Goal: Task Accomplishment & Management: Manage account settings

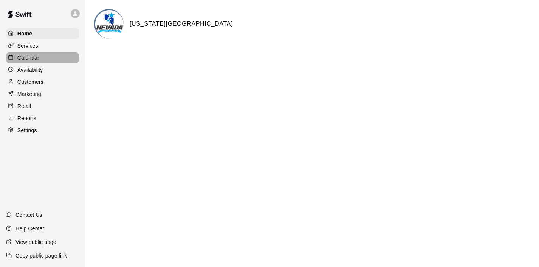
click at [33, 57] on p "Calendar" at bounding box center [28, 58] width 22 height 8
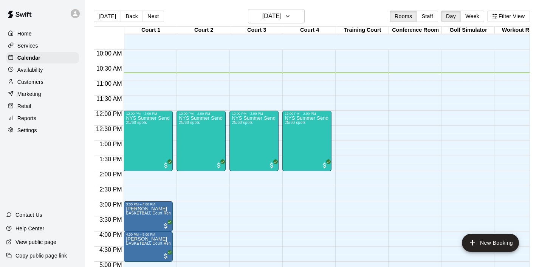
scroll to position [294, 0]
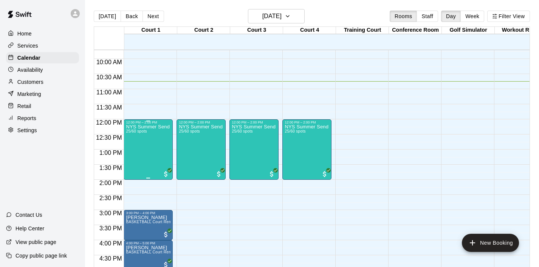
click at [153, 153] on div "NYS Summer Send Off 3v3 - Boys [DEMOGRAPHIC_DATA] 25/60 spots" at bounding box center [148, 257] width 45 height 267
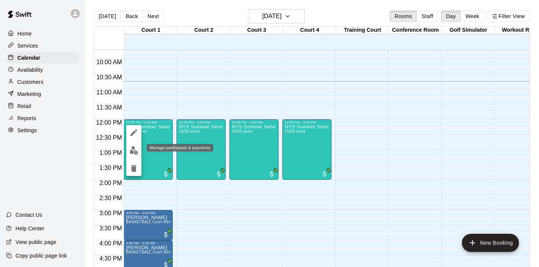
click at [131, 151] on img "edit" at bounding box center [134, 150] width 9 height 9
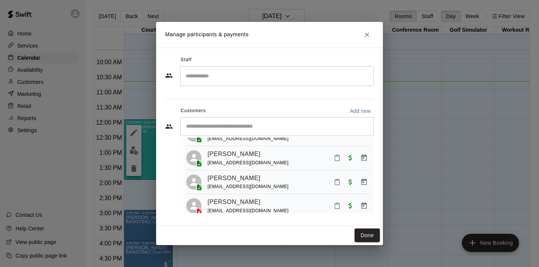
scroll to position [83, 0]
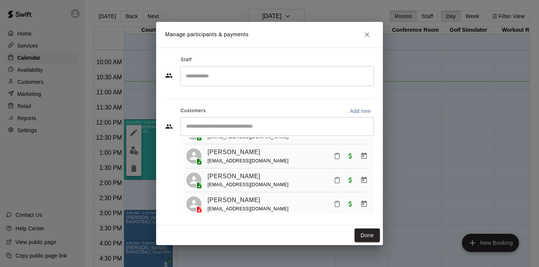
click at [289, 154] on div "[PERSON_NAME] [EMAIL_ADDRESS][DOMAIN_NAME]" at bounding box center [288, 156] width 163 height 18
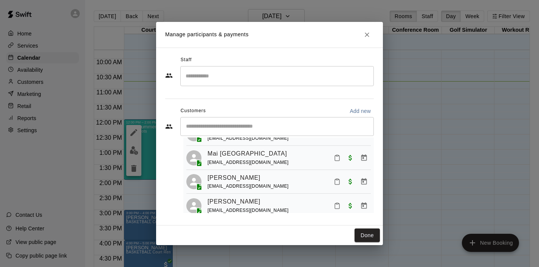
scroll to position [555, 0]
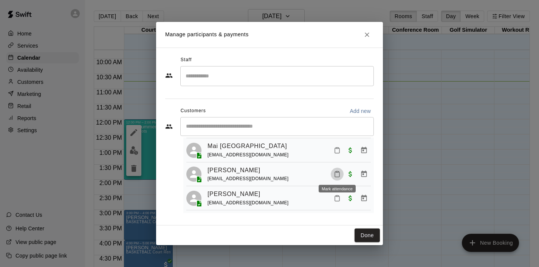
click at [338, 172] on icon "Mark attendance" at bounding box center [337, 174] width 7 height 7
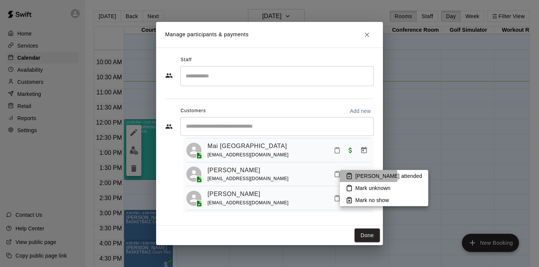
click at [353, 178] on li "[PERSON_NAME] attended" at bounding box center [384, 176] width 88 height 12
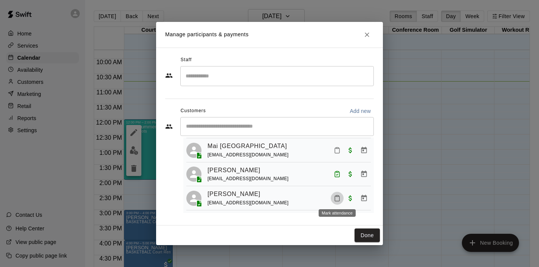
click at [336, 197] on icon "Mark attendance" at bounding box center [337, 198] width 7 height 7
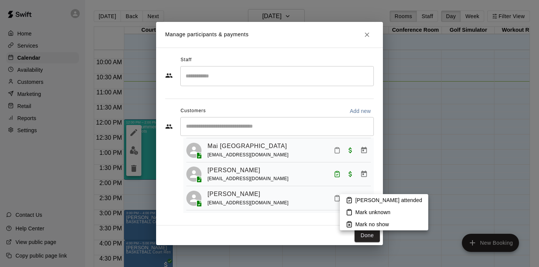
click at [356, 201] on p "[PERSON_NAME] attended" at bounding box center [388, 200] width 67 height 8
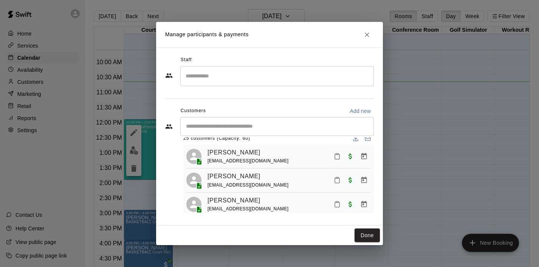
scroll to position [0, 0]
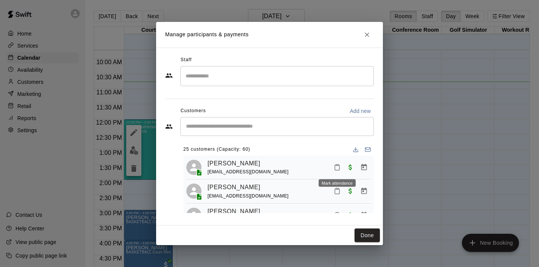
click at [339, 169] on icon "Mark attendance" at bounding box center [337, 167] width 5 height 5
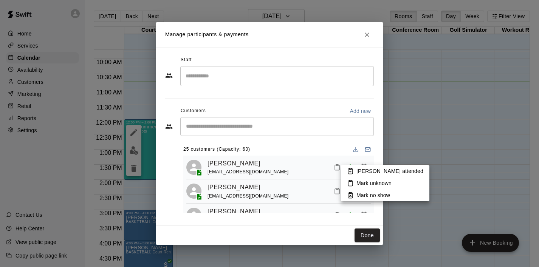
click at [357, 170] on p "[PERSON_NAME] attended" at bounding box center [389, 171] width 67 height 8
